Goal: Navigation & Orientation: Find specific page/section

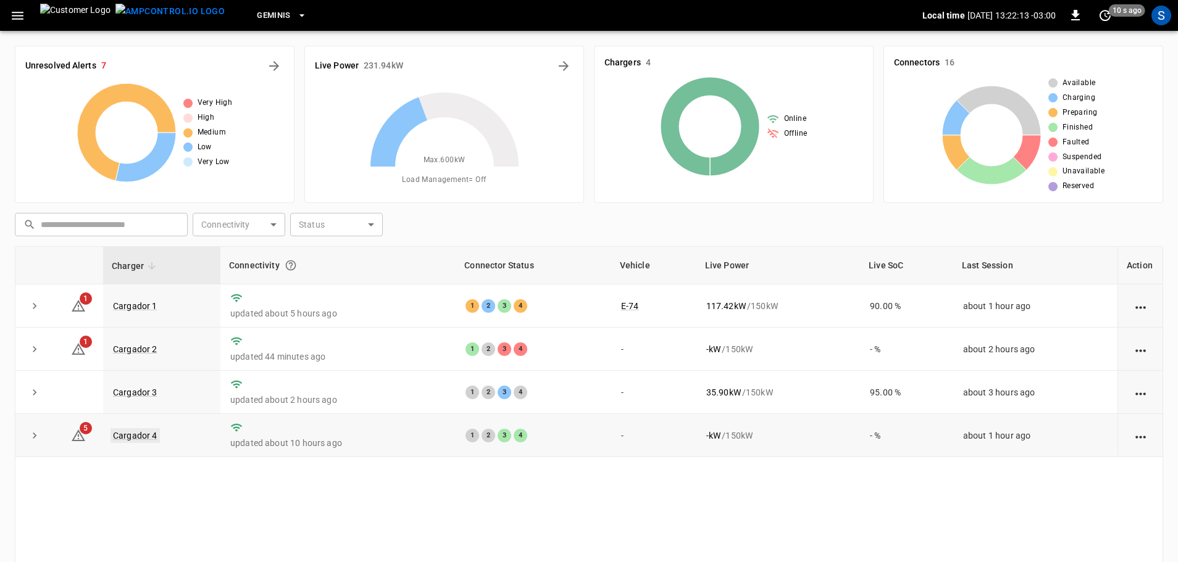
click at [143, 438] on link "Cargador 4" at bounding box center [134, 435] width 49 height 15
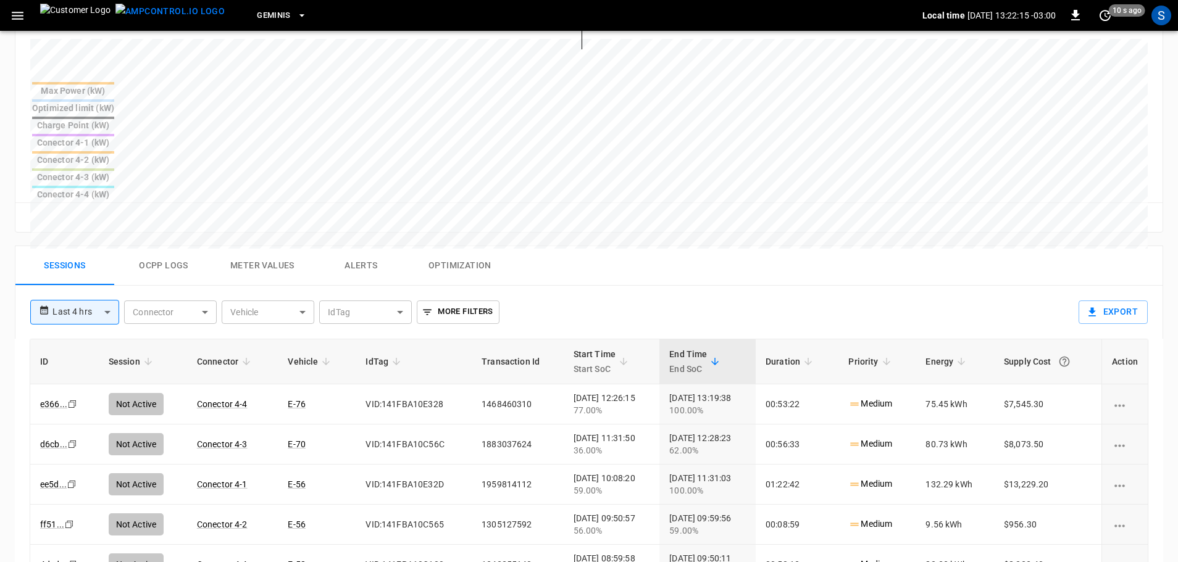
scroll to position [494, 0]
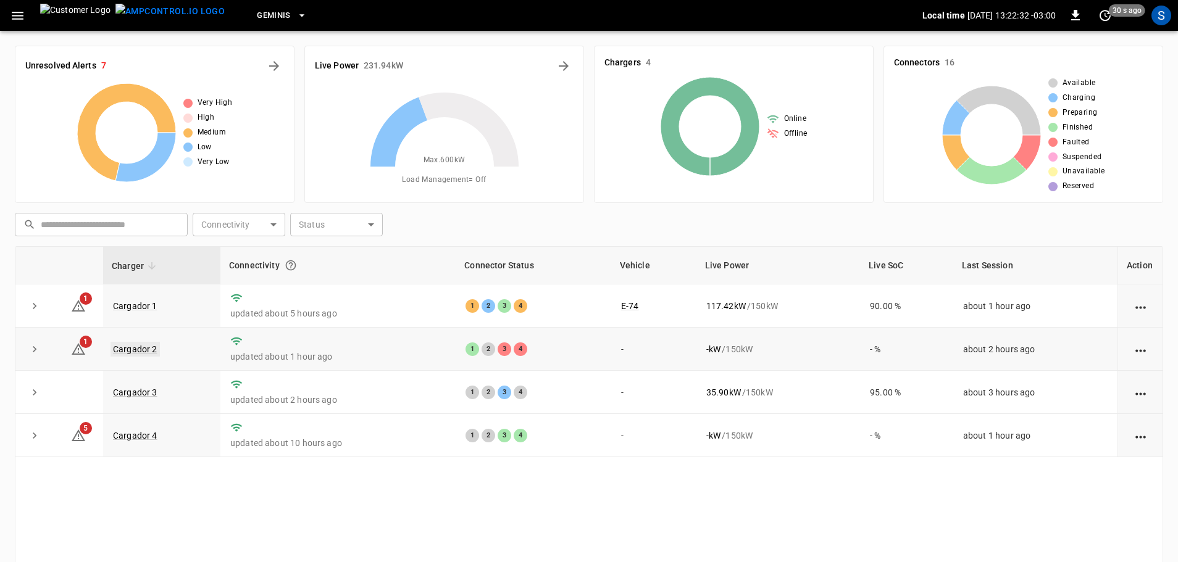
click at [133, 348] on link "Cargador 2" at bounding box center [134, 349] width 49 height 15
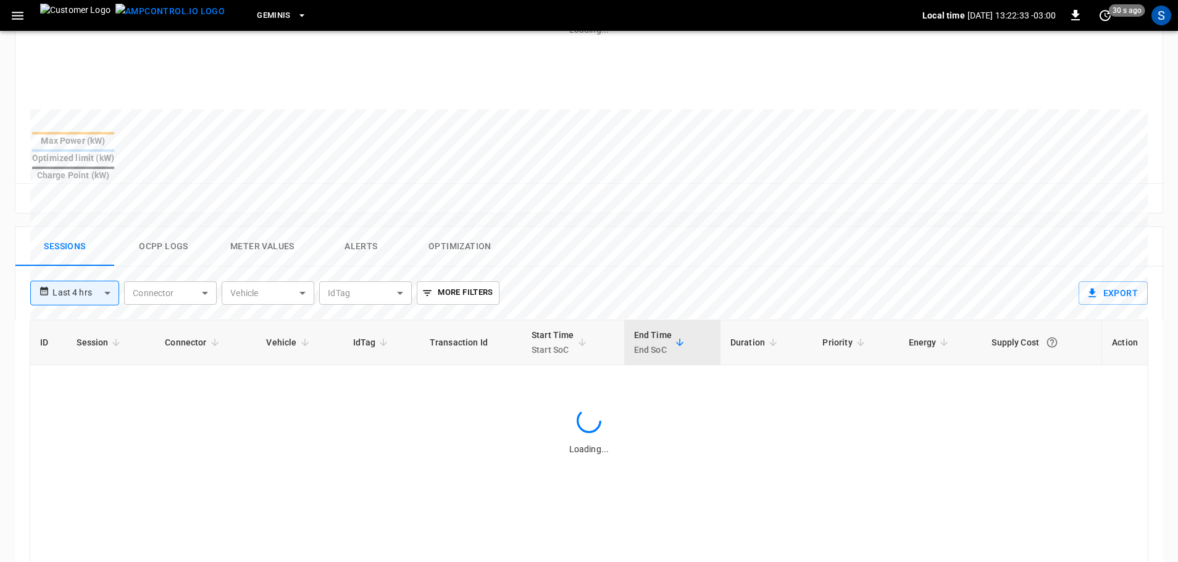
scroll to position [432, 0]
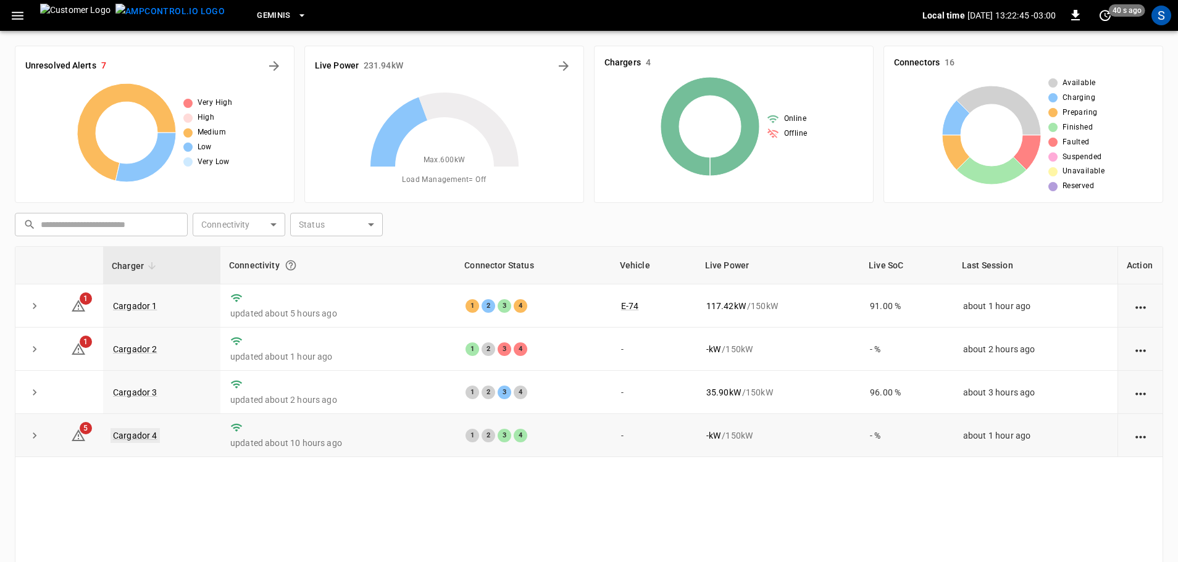
click at [148, 440] on link "Cargador 4" at bounding box center [134, 435] width 49 height 15
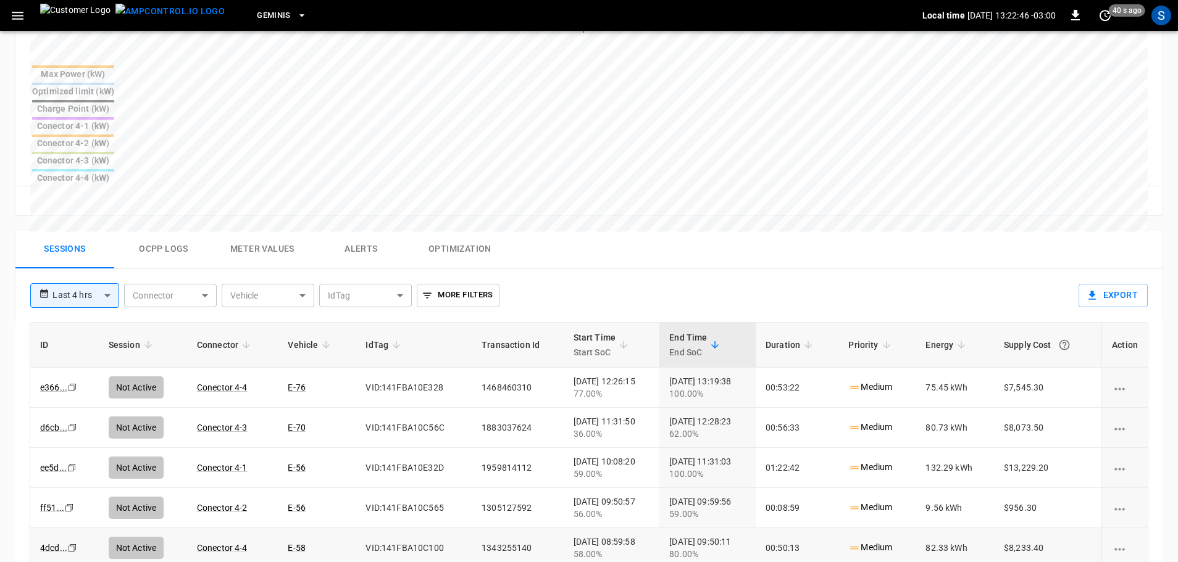
scroll to position [556, 0]
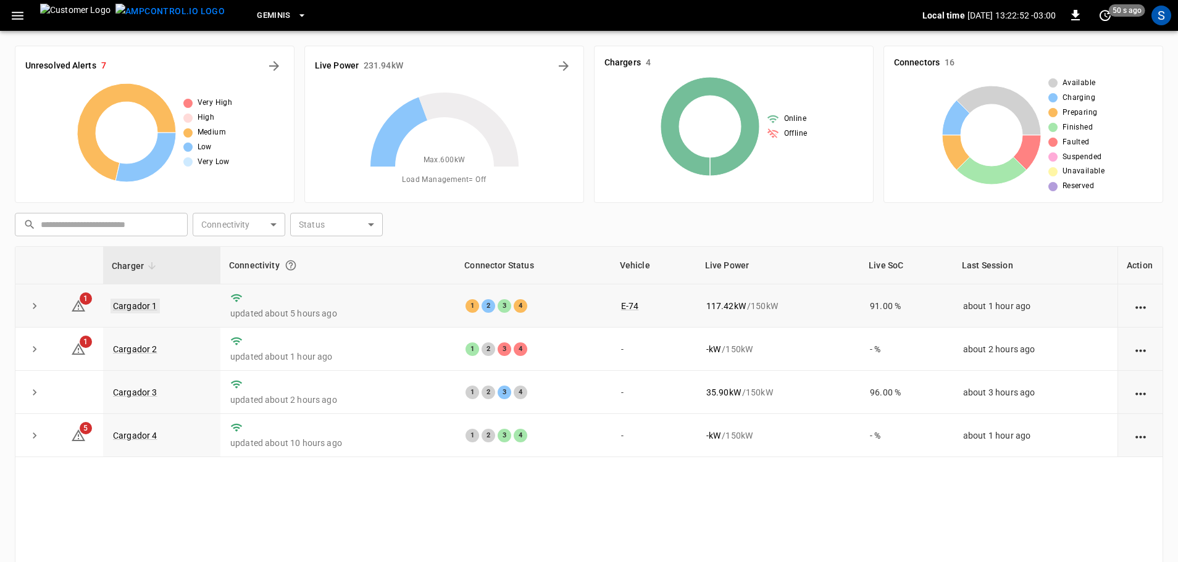
click at [146, 300] on link "Cargador 1" at bounding box center [134, 306] width 49 height 15
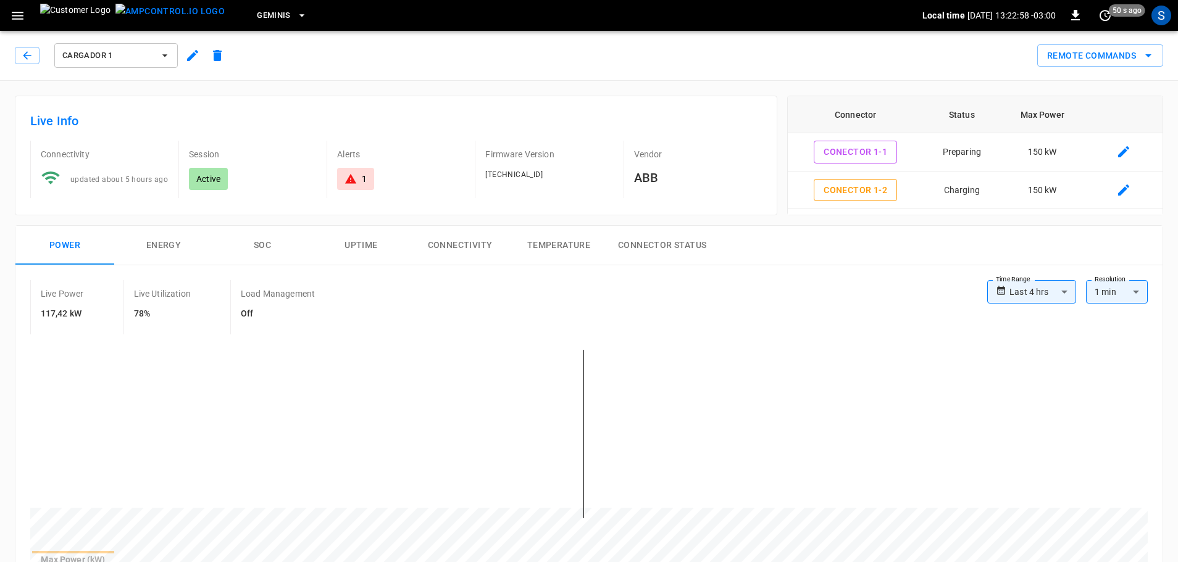
click at [31, 65] on div "Cargador 1" at bounding box center [122, 56] width 215 height 30
click at [32, 55] on icon "button" at bounding box center [27, 55] width 12 height 12
